Goal: Task Accomplishment & Management: Complete application form

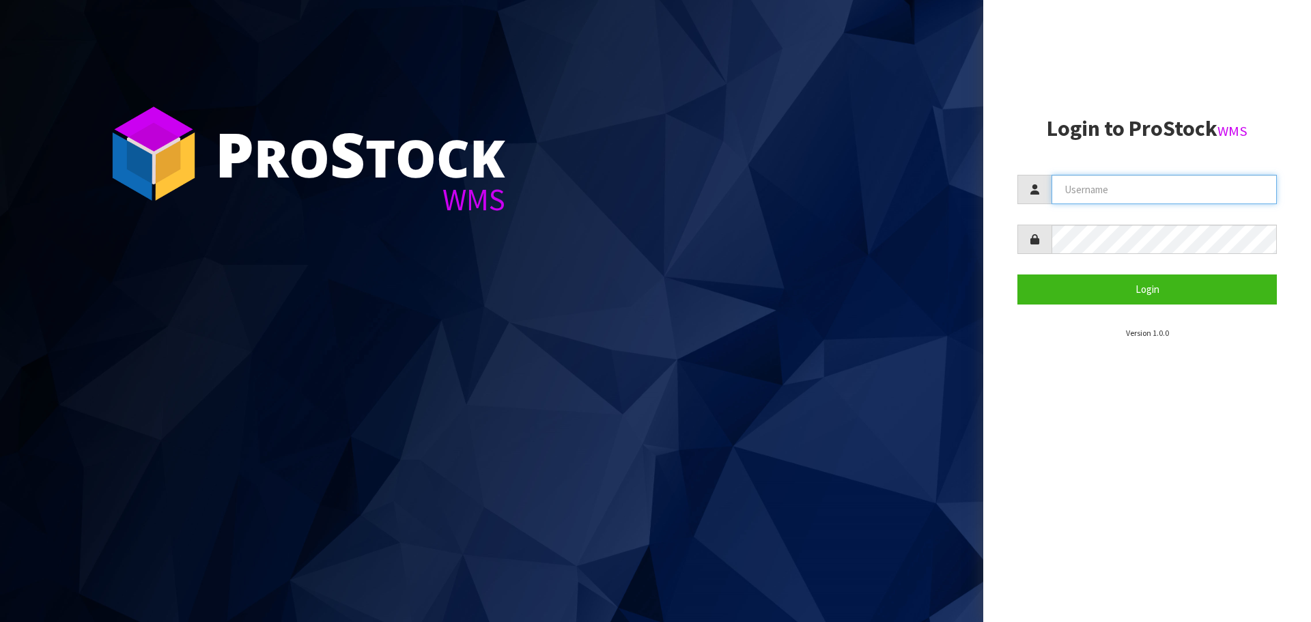
click at [1065, 184] on input "text" at bounding box center [1164, 189] width 225 height 29
type input "PACIFICBIOLOGICS"
click at [1018, 275] on button "Login" at bounding box center [1148, 289] width 260 height 29
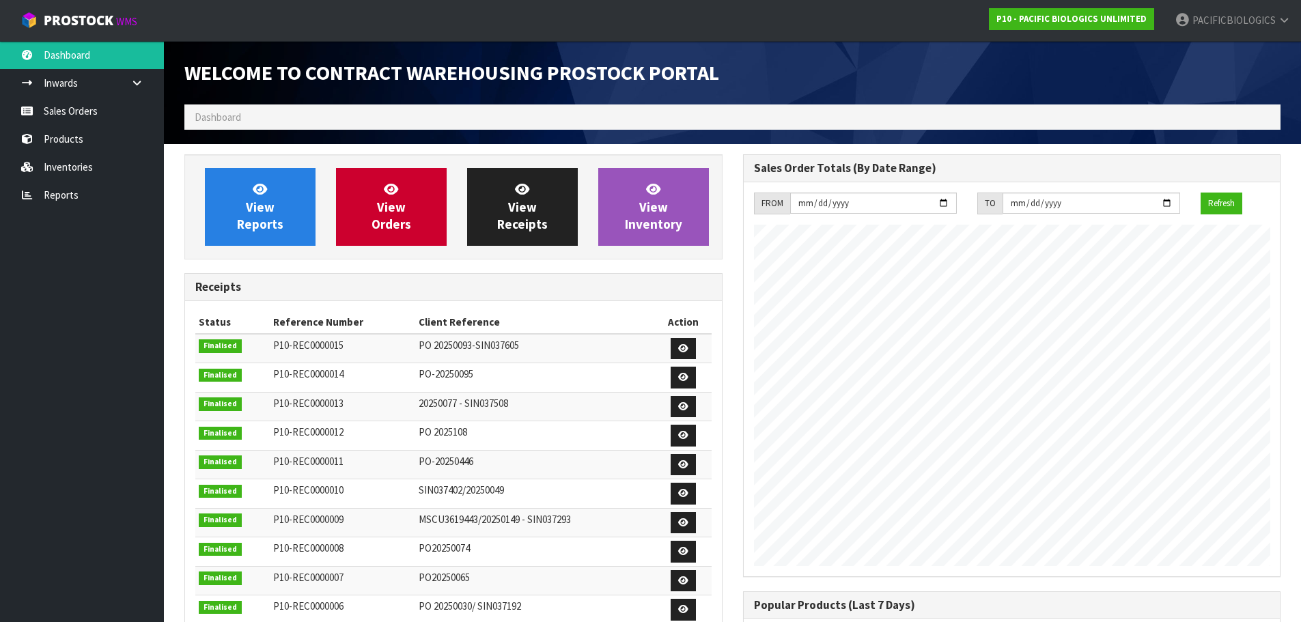
scroll to position [669, 558]
click at [98, 109] on link "Sales Orders" at bounding box center [82, 111] width 164 height 28
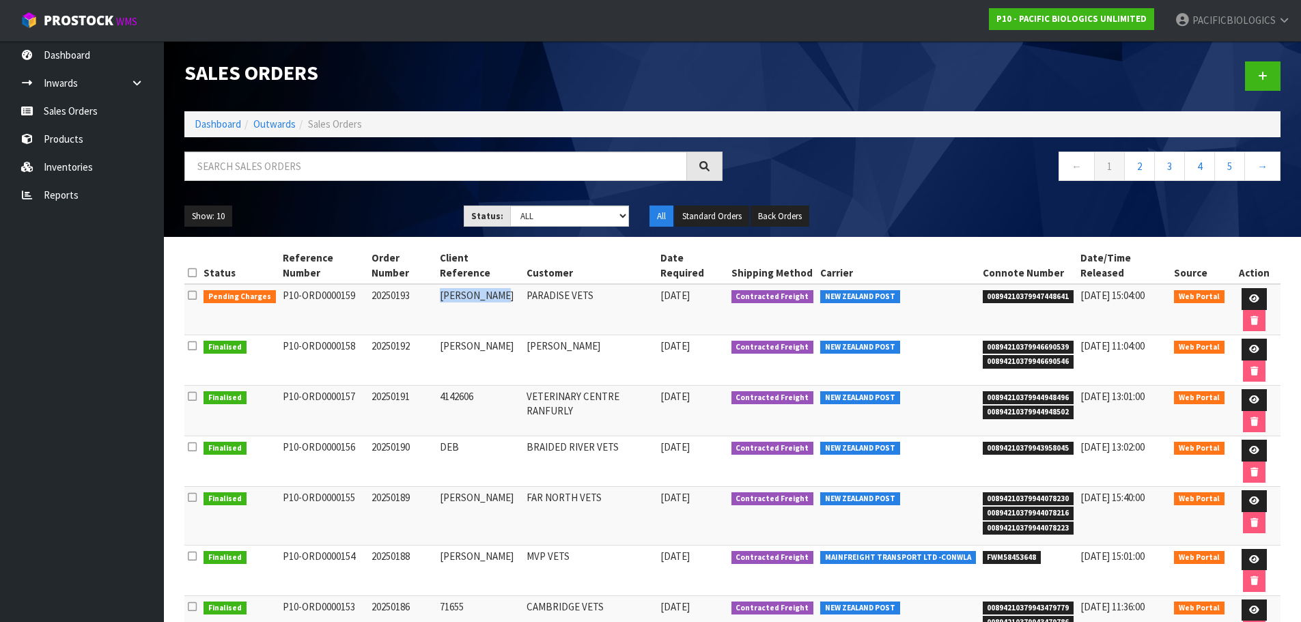
drag, startPoint x: 499, startPoint y: 279, endPoint x: 440, endPoint y: 281, distance: 58.8
click at [440, 284] on td "[PERSON_NAME]" at bounding box center [479, 309] width 87 height 51
copy td "[PERSON_NAME]"
drag, startPoint x: 1065, startPoint y: 284, endPoint x: 982, endPoint y: 281, distance: 83.4
click at [983, 290] on span "00894210379947448641" at bounding box center [1029, 297] width 92 height 14
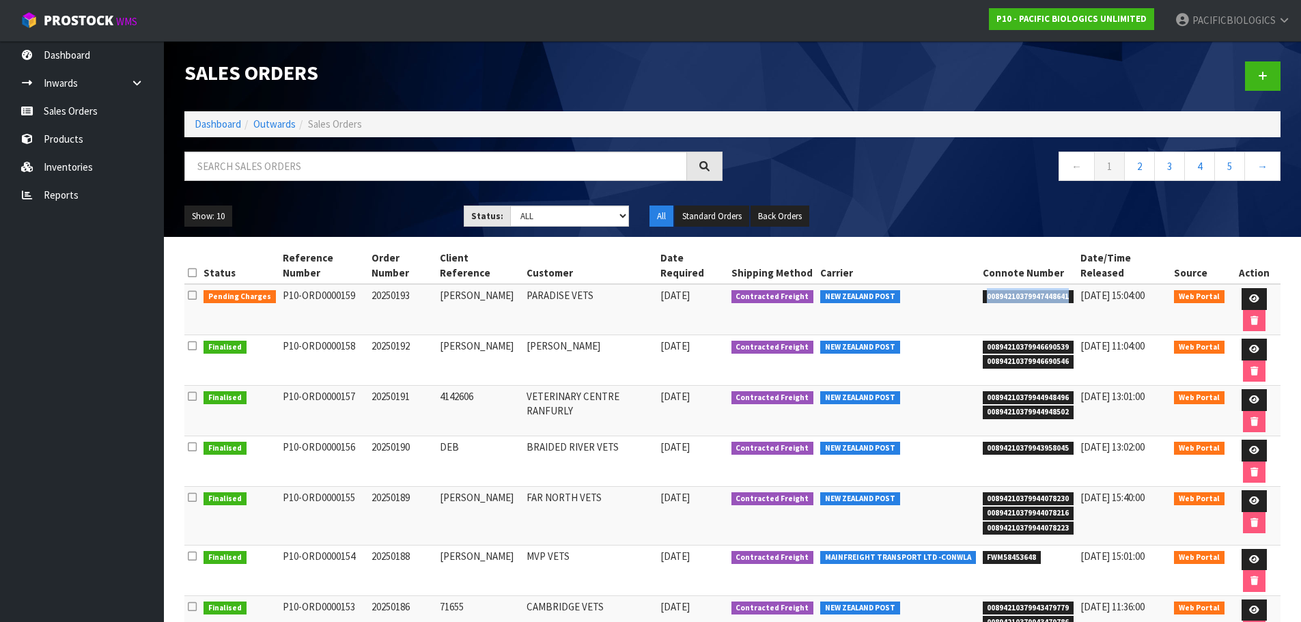
copy span "00894210379947448641"
click at [1249, 294] on icon at bounding box center [1254, 298] width 10 height 9
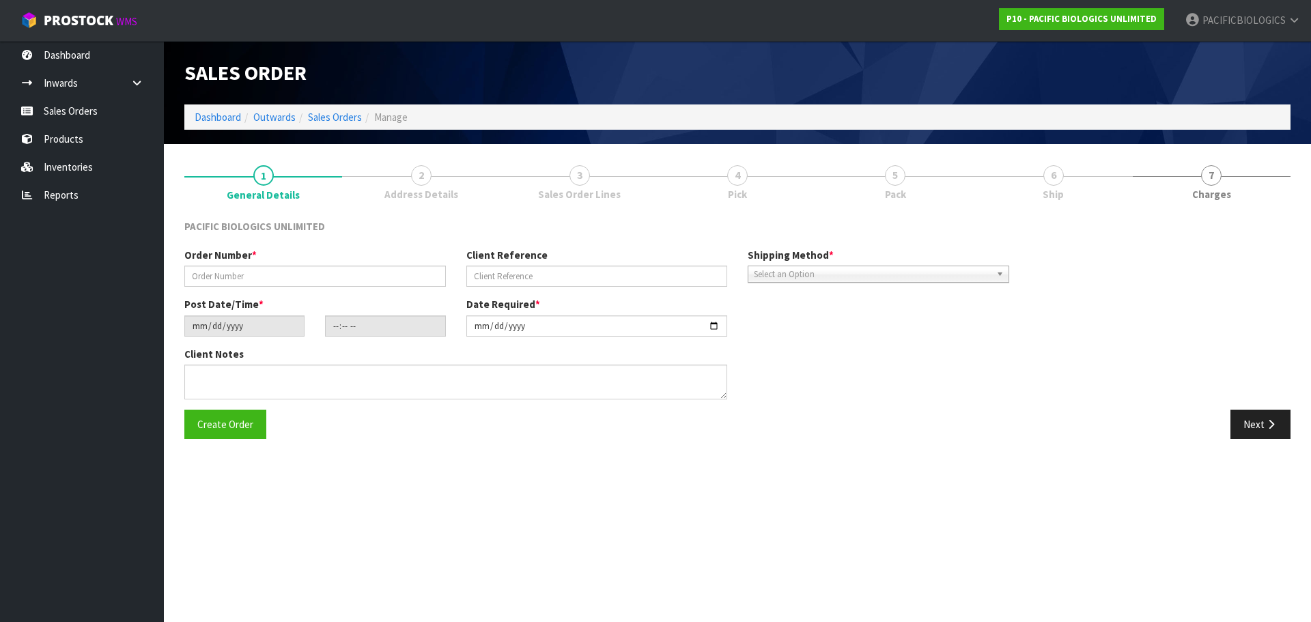
type input "20250193"
type input "[PERSON_NAME]"
type input "[DATE]"
type input "14:35:00.000"
type input "[DATE]"
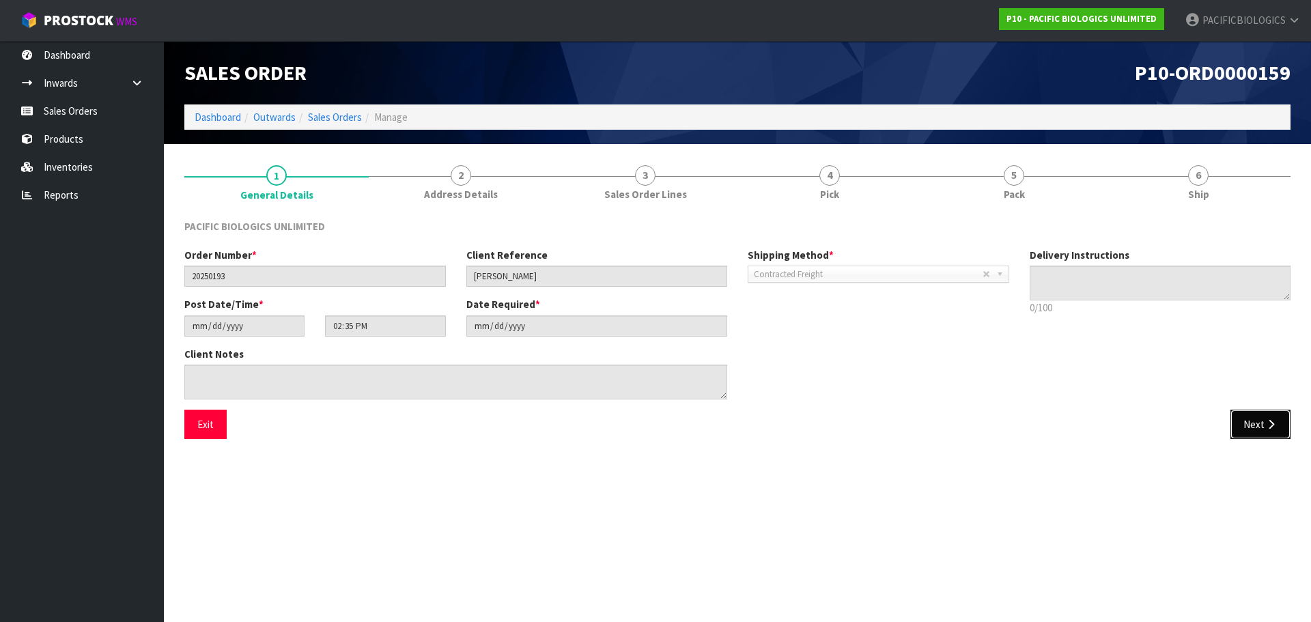
click at [1270, 425] on icon "button" at bounding box center [1271, 424] width 13 height 10
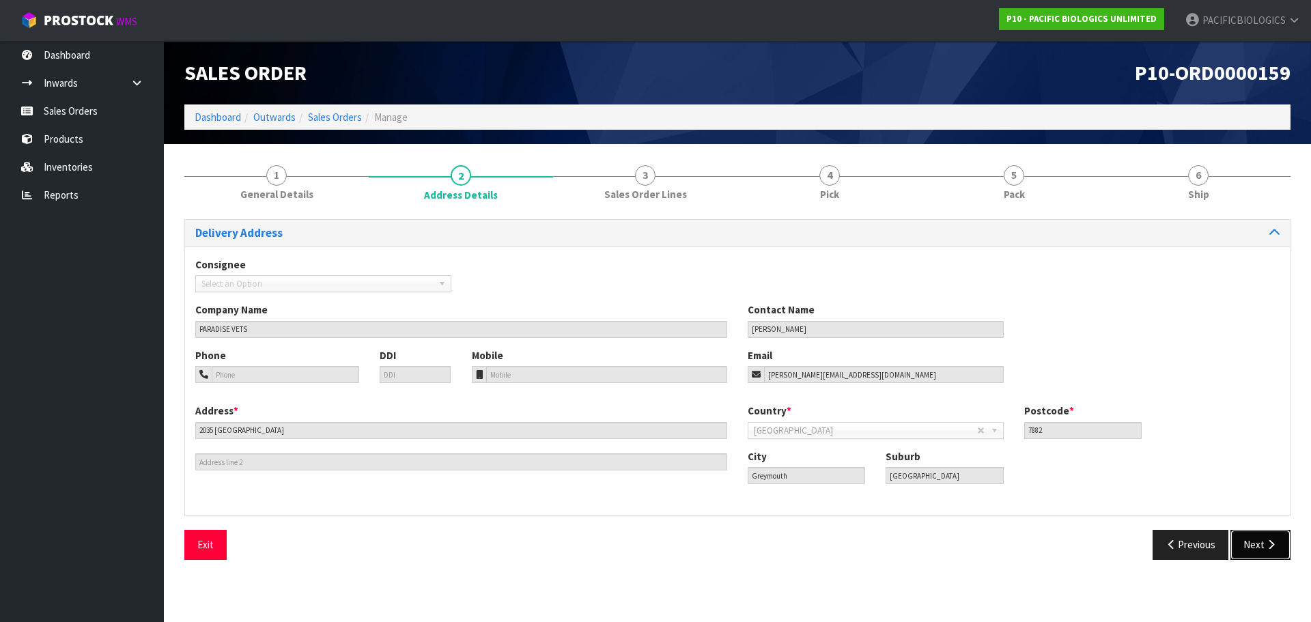
click at [1259, 545] on button "Next" at bounding box center [1261, 544] width 60 height 29
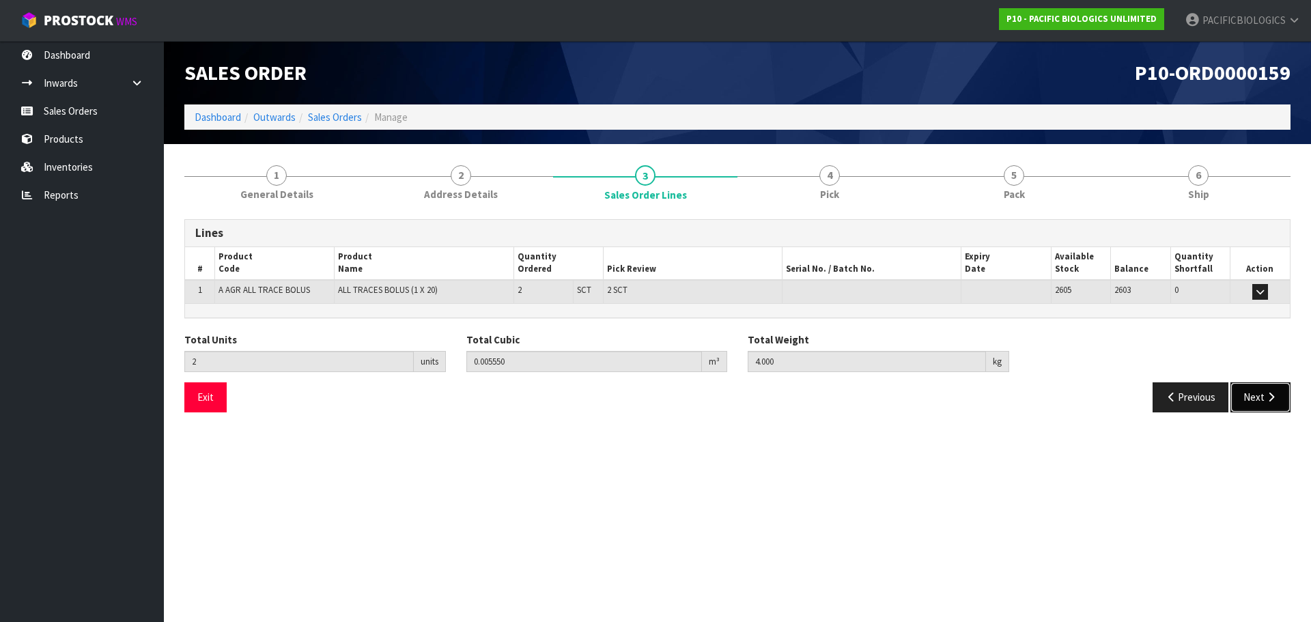
click at [1255, 389] on button "Next" at bounding box center [1261, 396] width 60 height 29
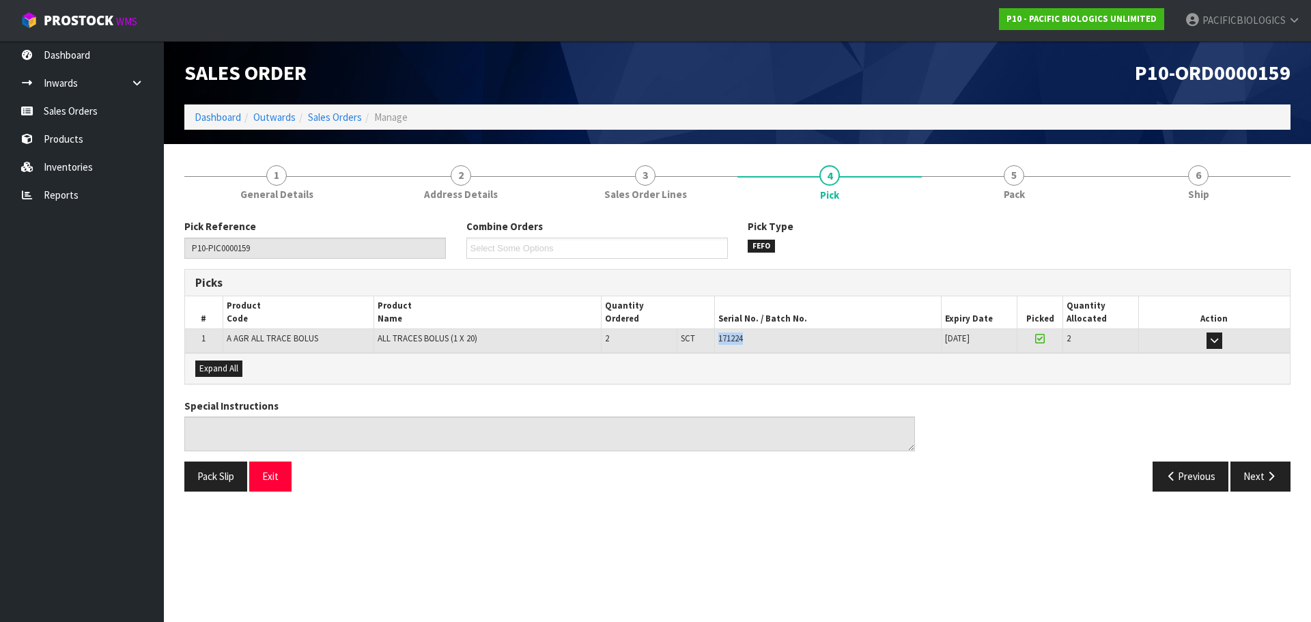
drag, startPoint x: 740, startPoint y: 344, endPoint x: 718, endPoint y: 340, distance: 22.2
click at [718, 340] on td "171224" at bounding box center [827, 341] width 227 height 24
copy span "171224"
click at [79, 109] on link "Sales Orders" at bounding box center [82, 111] width 164 height 28
